Goal: Task Accomplishment & Management: Manage account settings

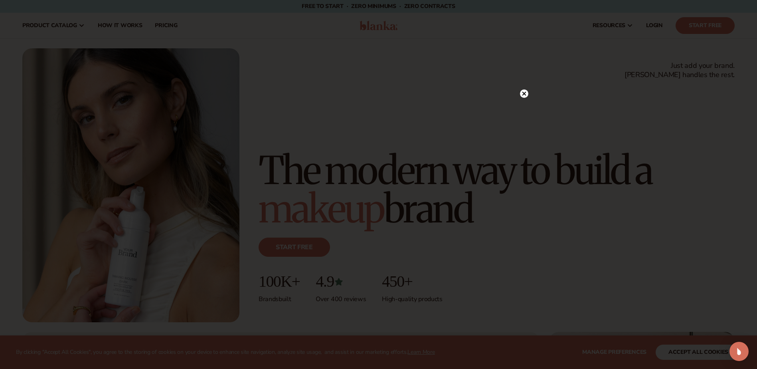
click at [523, 92] on icon at bounding box center [524, 93] width 4 height 4
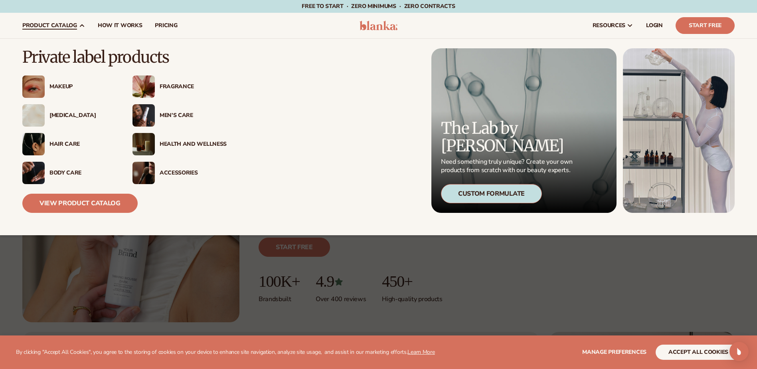
click at [63, 88] on div "Makeup" at bounding box center [83, 86] width 67 height 7
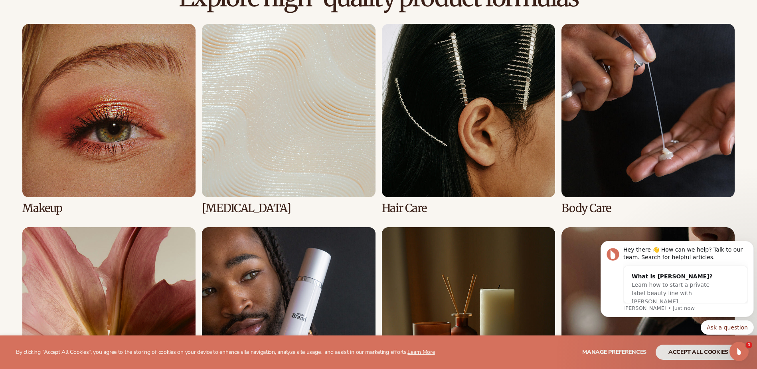
scroll to position [639, 0]
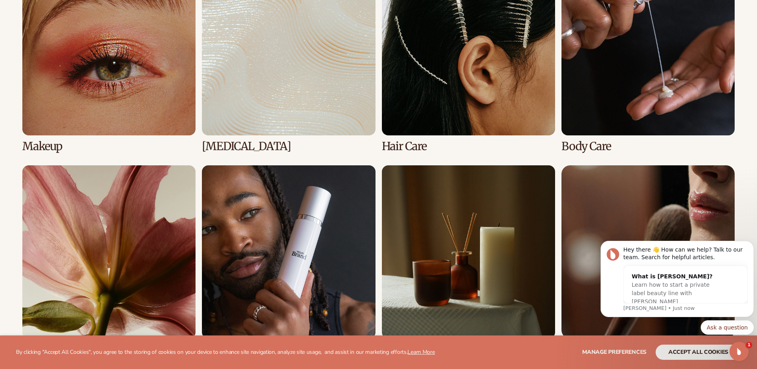
click at [154, 123] on link "1 / 8" at bounding box center [108, 57] width 173 height 190
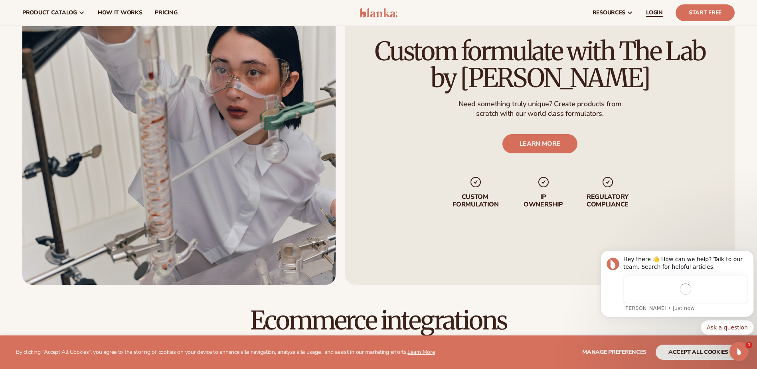
click at [650, 13] on span "LOGIN" at bounding box center [654, 13] width 17 height 6
